Goal: Check status: Check status

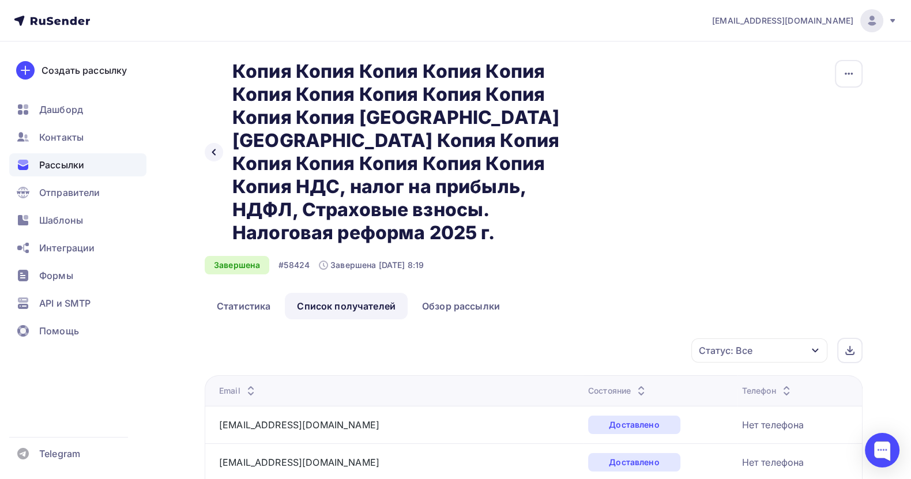
drag, startPoint x: 0, startPoint y: 0, endPoint x: 71, endPoint y: 157, distance: 172.7
click at [71, 157] on div "Рассылки" at bounding box center [77, 164] width 137 height 23
click at [75, 159] on span "Рассылки" at bounding box center [61, 165] width 45 height 14
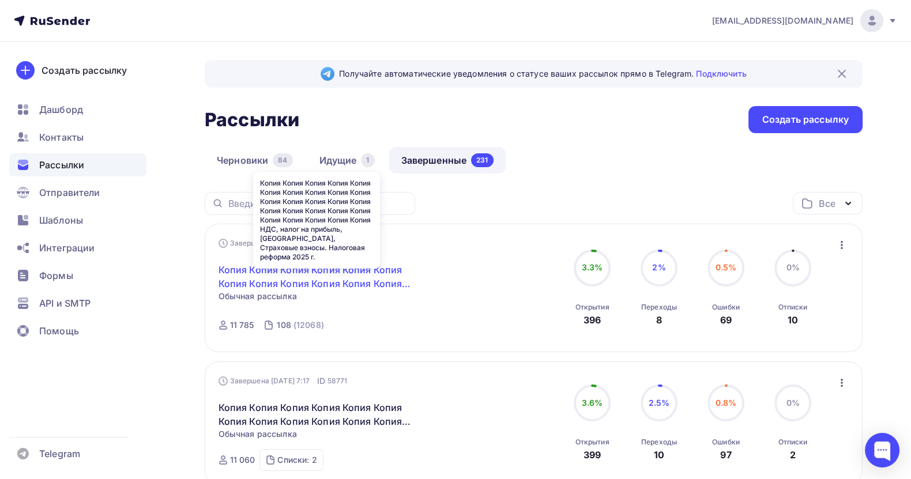
click at [363, 265] on link "Копия Копия Копия Копия Копия Копия Копия Копия Копия Копия Копия Копия Копия К…" at bounding box center [318, 277] width 198 height 28
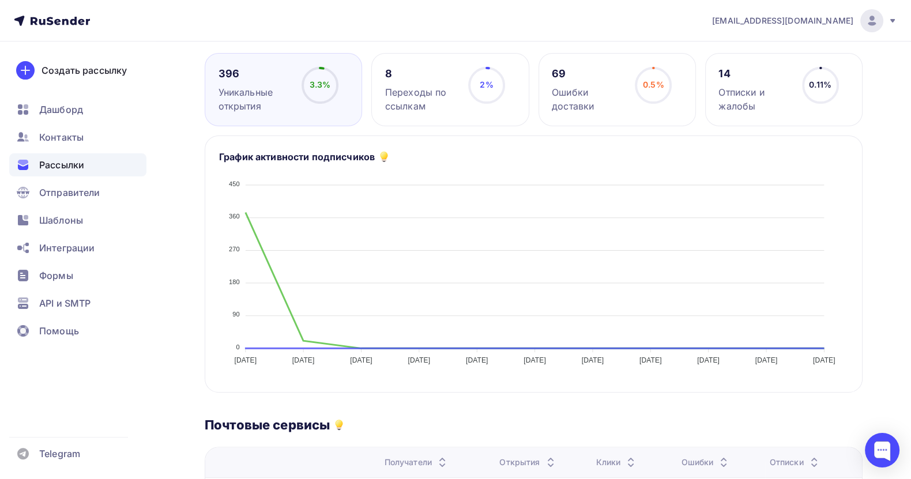
scroll to position [260, 0]
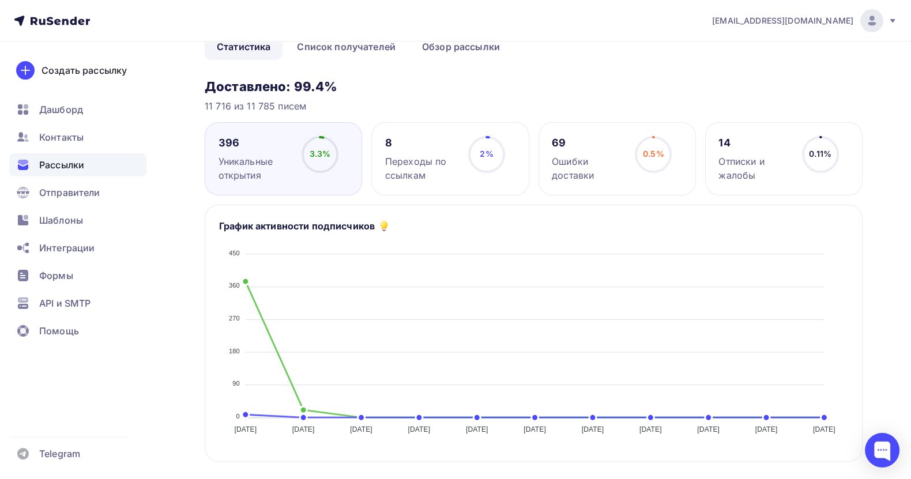
click at [75, 166] on span "Рассылки" at bounding box center [61, 165] width 45 height 14
